Goal: Information Seeking & Learning: Learn about a topic

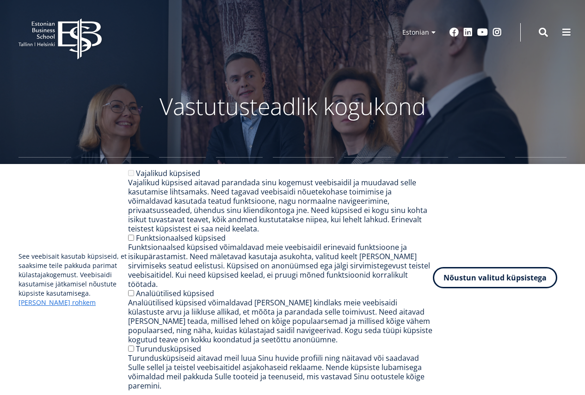
click at [508, 288] on button "Nõustun valitud küpsistega" at bounding box center [495, 277] width 124 height 21
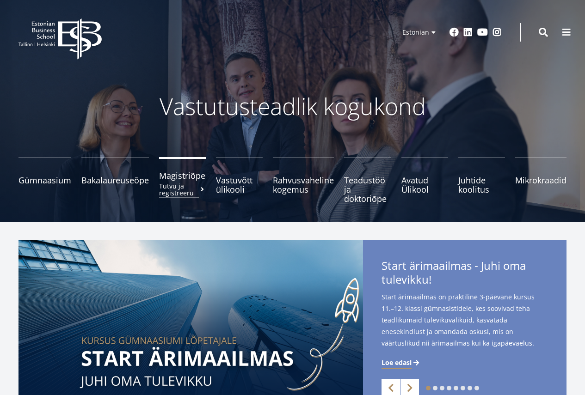
click at [179, 181] on link "Magistriõpe Tutvu ja registreeru" at bounding box center [182, 180] width 47 height 46
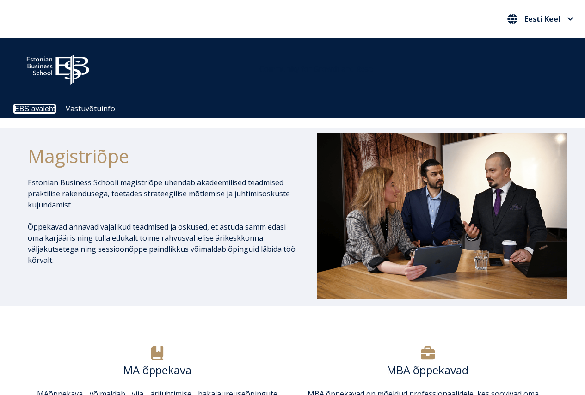
click at [35, 108] on link "EBS avaleht" at bounding box center [34, 109] width 41 height 8
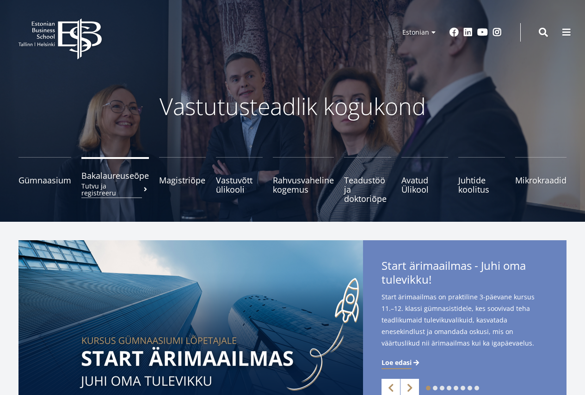
click at [114, 178] on span "Bakalaureuseõpe Tutvu ja registreeru" at bounding box center [115, 175] width 68 height 9
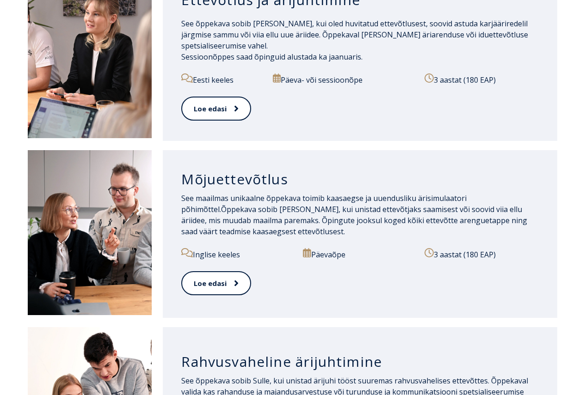
scroll to position [647, 0]
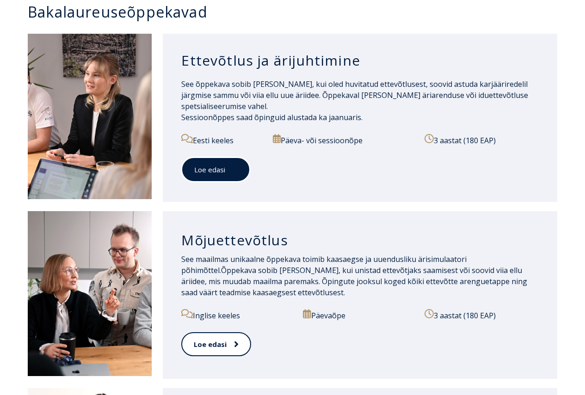
click at [241, 168] on link "Loe edasi" at bounding box center [215, 169] width 69 height 25
